Goal: Task Accomplishment & Management: Complete application form

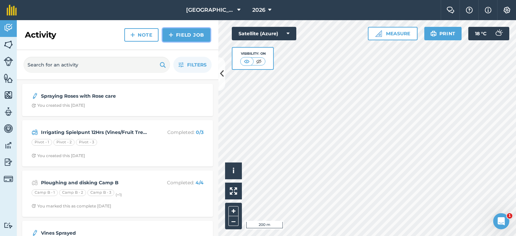
click at [178, 37] on link "Field Job" at bounding box center [187, 34] width 48 height 13
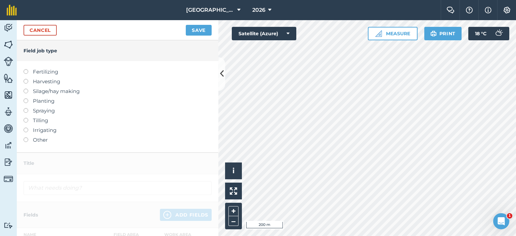
click at [28, 128] on label at bounding box center [28, 128] width 9 height 0
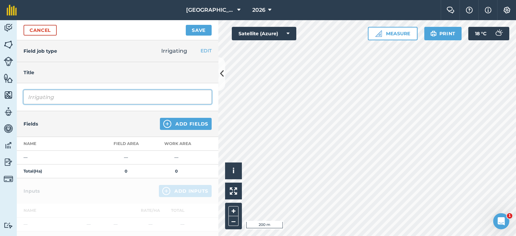
click at [86, 97] on input "Irrigating" at bounding box center [118, 97] width 188 height 14
type input "Irrigating Camps A/B/D/E"
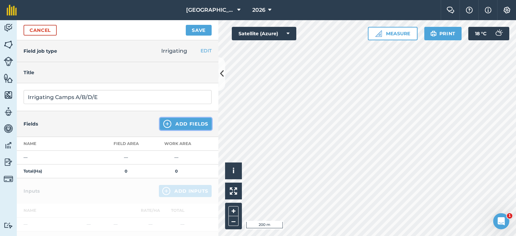
click at [169, 123] on button "Add Fields" at bounding box center [186, 124] width 52 height 12
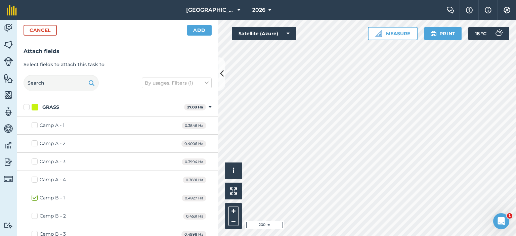
checkbox input "true"
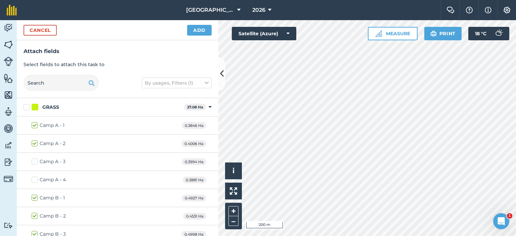
checkbox input "true"
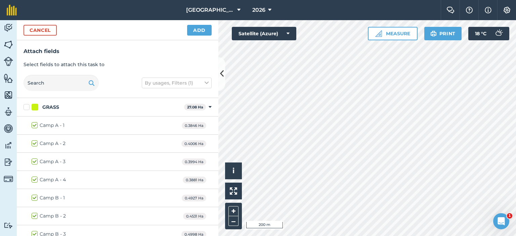
checkbox input "true"
click at [203, 30] on button "Add" at bounding box center [199, 30] width 25 height 11
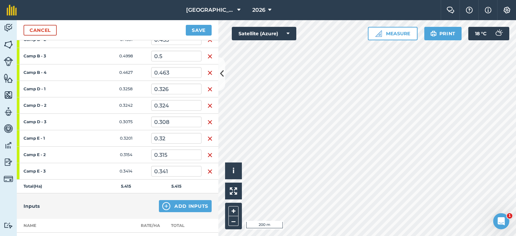
scroll to position [269, 0]
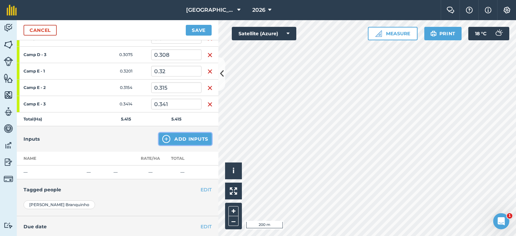
click at [186, 141] on button "Add Inputs" at bounding box center [185, 139] width 53 height 12
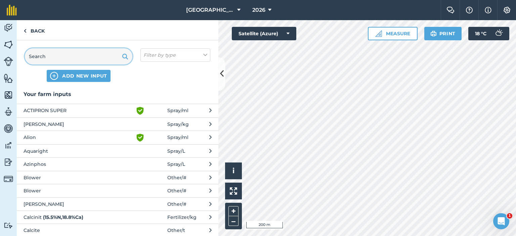
click at [73, 59] on input "text" at bounding box center [79, 56] width 108 height 16
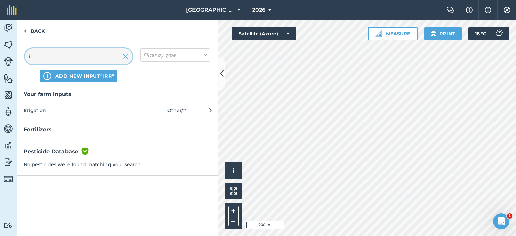
type input "irr"
click at [70, 108] on span "Irrigation" at bounding box center [79, 110] width 110 height 7
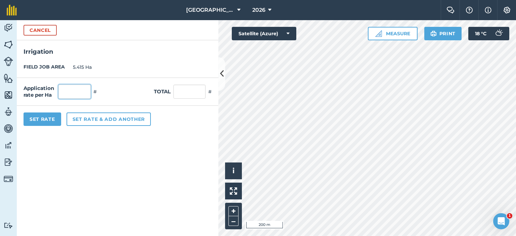
click at [73, 98] on input "text" at bounding box center [74, 92] width 32 height 14
type input "12"
type input "64.98"
click at [117, 156] on form "Cancel Irrigation FIELD JOB AREA 5.415 Ha Application rate per Ha 12 # Total 64…" at bounding box center [118, 128] width 202 height 216
click at [48, 122] on button "Set Rate" at bounding box center [43, 119] width 38 height 13
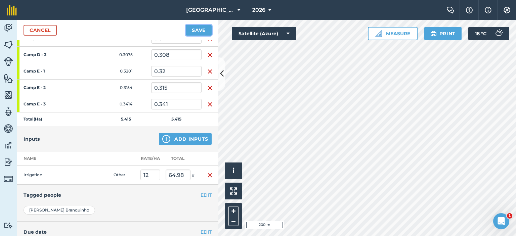
click at [195, 29] on button "Save" at bounding box center [199, 30] width 26 height 11
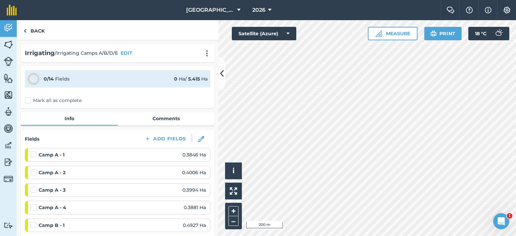
click at [29, 100] on label "Mark all as complete" at bounding box center [53, 100] width 57 height 7
click at [29, 100] on input "Mark all as complete" at bounding box center [27, 99] width 4 height 4
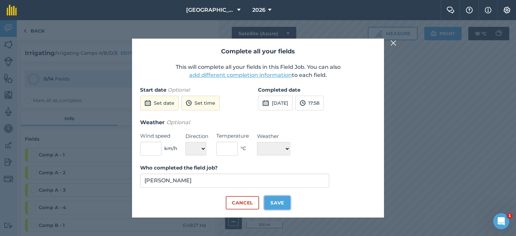
click at [277, 202] on button "Save" at bounding box center [277, 202] width 26 height 13
checkbox input "true"
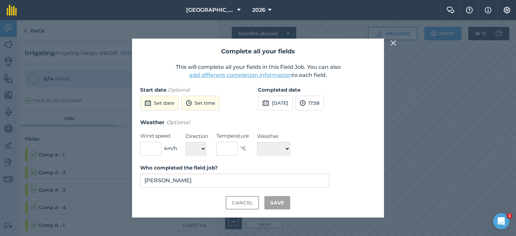
checkbox input "true"
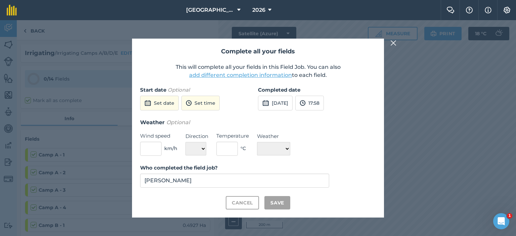
checkbox input "true"
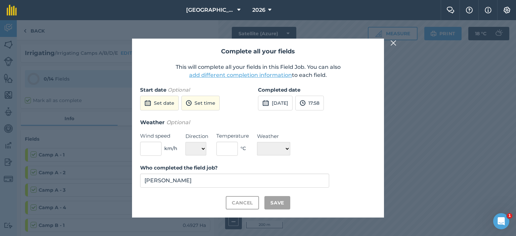
checkbox input "true"
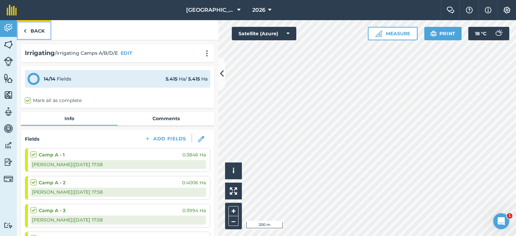
click at [28, 32] on link "Back" at bounding box center [34, 30] width 35 height 20
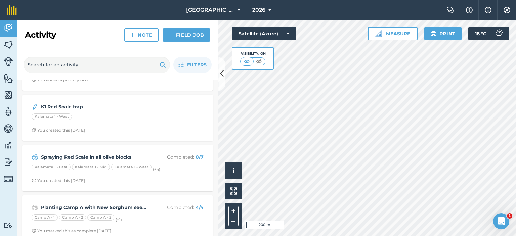
scroll to position [571, 0]
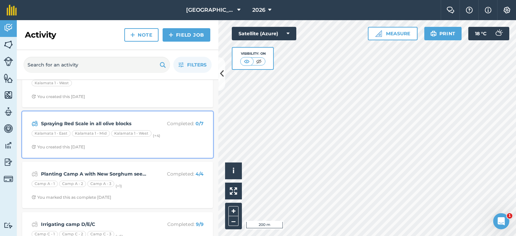
click at [153, 120] on p "Completed : 0 / 7" at bounding box center [176, 123] width 53 height 7
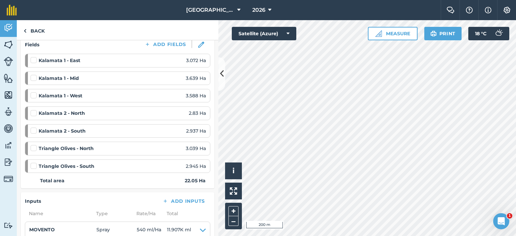
scroll to position [101, 0]
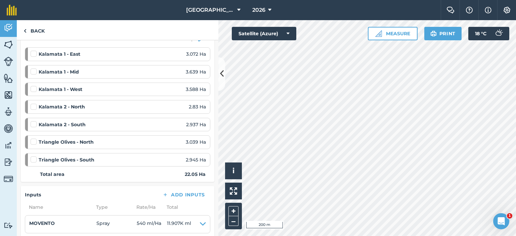
click at [32, 138] on label at bounding box center [35, 138] width 8 height 0
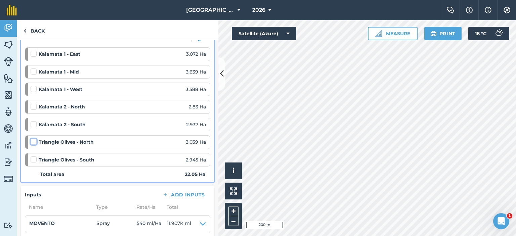
click at [32, 138] on input "checkbox" at bounding box center [33, 140] width 4 height 4
checkbox input "false"
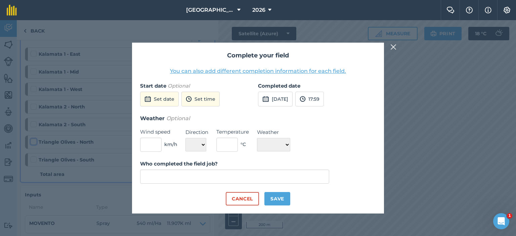
type input "[PERSON_NAME]"
click at [284, 200] on button "Save" at bounding box center [277, 198] width 26 height 13
checkbox input "true"
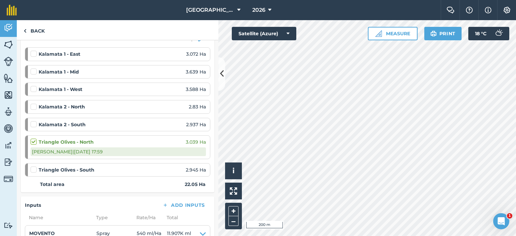
click at [35, 166] on label at bounding box center [35, 166] width 8 height 0
click at [35, 169] on input "checkbox" at bounding box center [33, 168] width 4 height 4
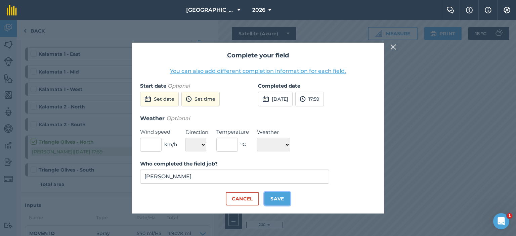
click at [285, 199] on button "Save" at bounding box center [277, 198] width 26 height 13
checkbox input "true"
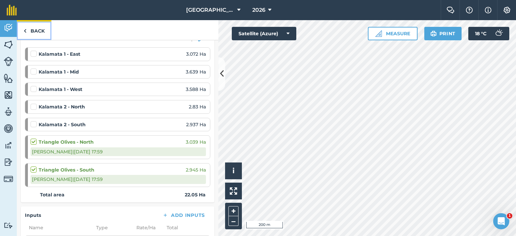
click at [39, 35] on link "Back" at bounding box center [34, 30] width 35 height 20
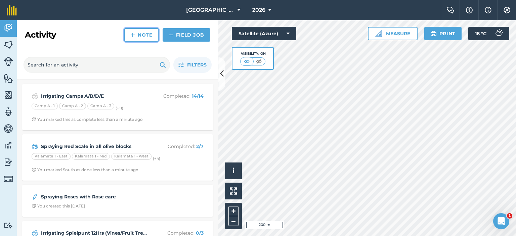
click at [156, 34] on link "Note" at bounding box center [141, 34] width 34 height 13
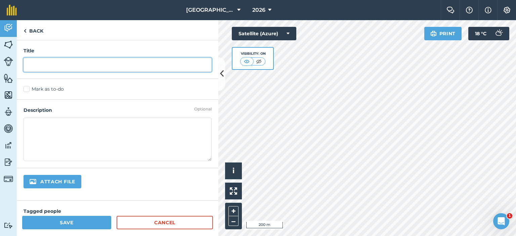
click at [157, 67] on input "text" at bounding box center [118, 65] width 188 height 14
type input "Spraying Fruit Trees with Insecticide"
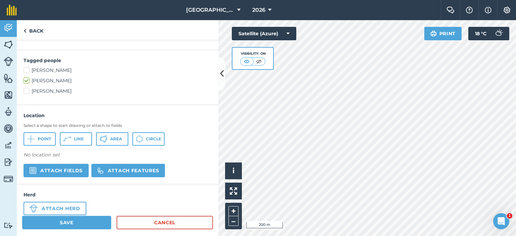
scroll to position [163, 0]
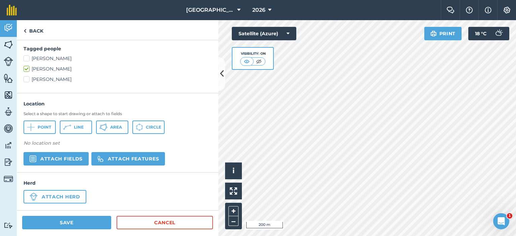
type textarea "Sprayed all fruit trees with Lambda Mix: Lambda @ 5ml/20L"
click at [98, 225] on button "Save" at bounding box center [66, 222] width 89 height 13
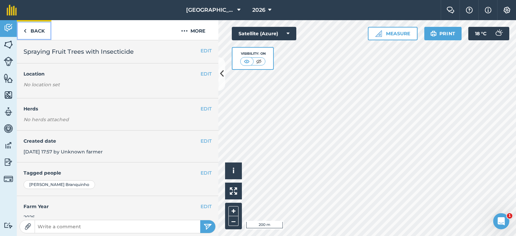
click at [37, 36] on link "Back" at bounding box center [34, 30] width 35 height 20
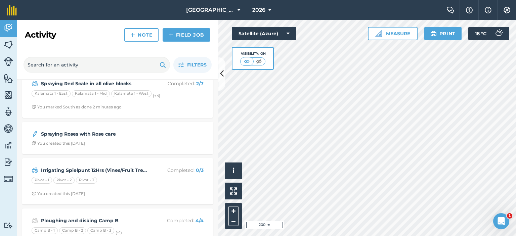
scroll to position [101, 0]
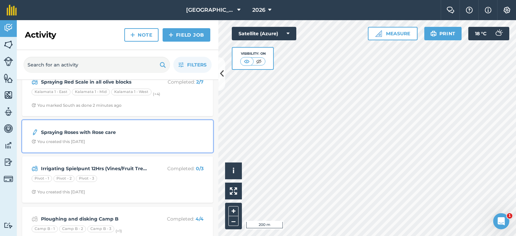
click at [133, 129] on strong "Spraying Roses with Rose care" at bounding box center [94, 132] width 107 height 7
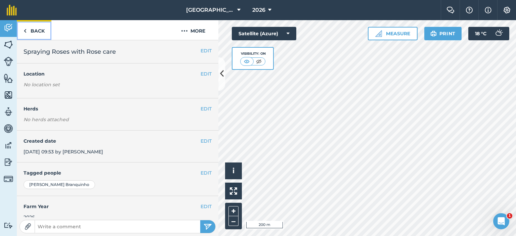
click at [41, 37] on link "Back" at bounding box center [34, 30] width 35 height 20
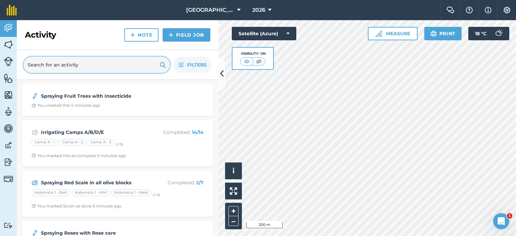
click at [141, 69] on input "text" at bounding box center [97, 65] width 147 height 16
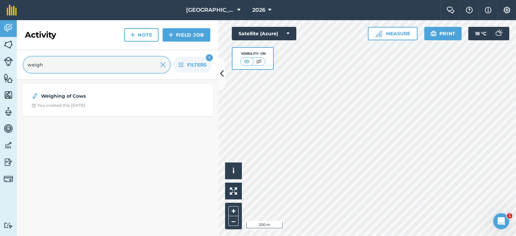
type input "weigh"
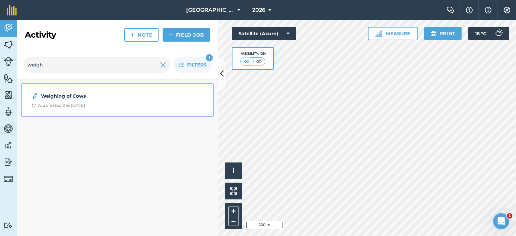
click at [153, 103] on span "You created this [DATE]" at bounding box center [118, 105] width 172 height 5
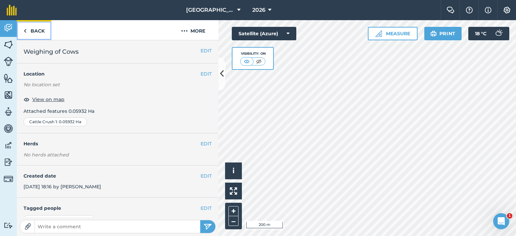
click at [42, 31] on link "Back" at bounding box center [34, 30] width 35 height 20
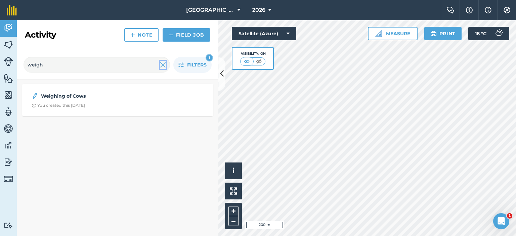
click at [162, 65] on img at bounding box center [163, 65] width 6 height 8
